Goal: Download file/media

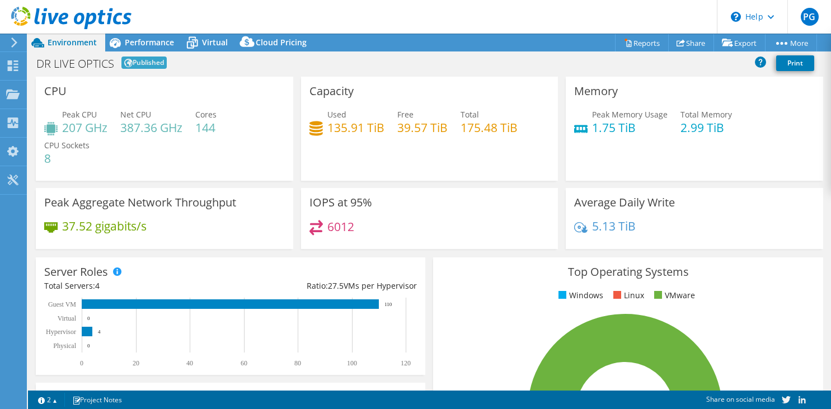
select select "USD"
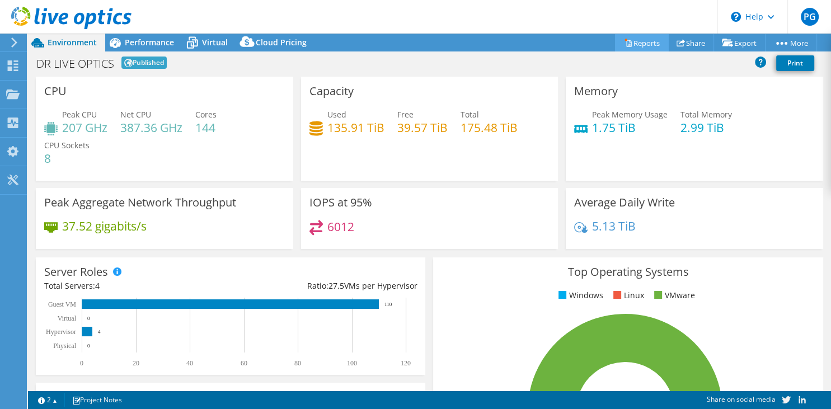
click at [641, 44] on link "Reports" at bounding box center [642, 42] width 54 height 17
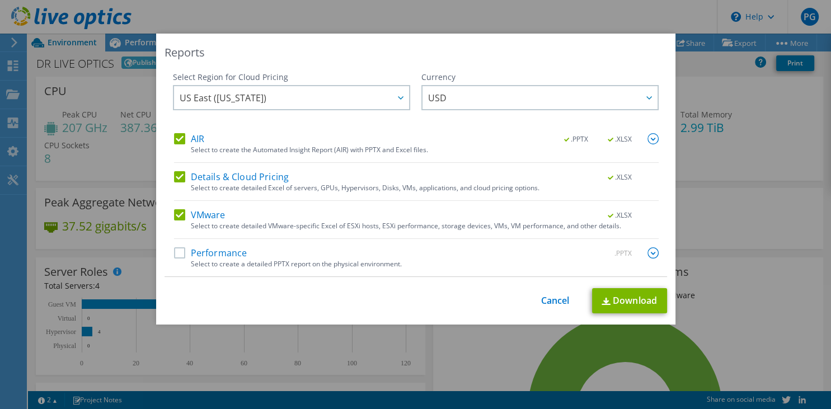
click at [176, 253] on label "Performance" at bounding box center [210, 252] width 73 height 11
click at [0, 0] on input "Performance" at bounding box center [0, 0] width 0 height 0
click at [615, 303] on link "Download" at bounding box center [629, 300] width 75 height 25
click at [463, 359] on div "Reports Select Region for Cloud Pricing Asia Pacific (Hong Kong) Asia Pacific (…" at bounding box center [415, 205] width 831 height 342
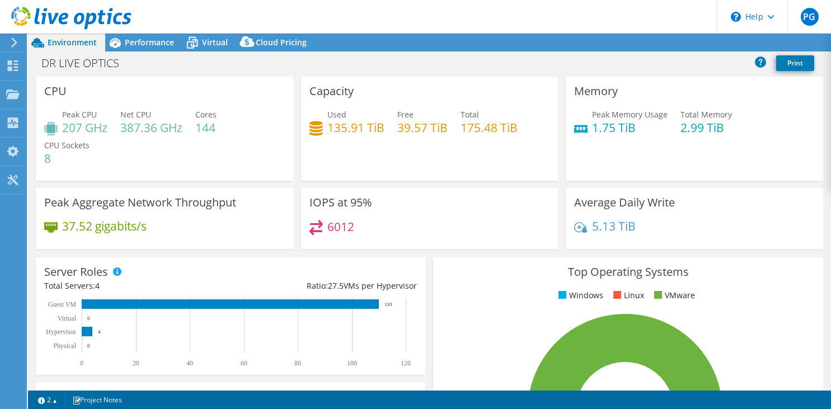
select select "USEast"
select select "USD"
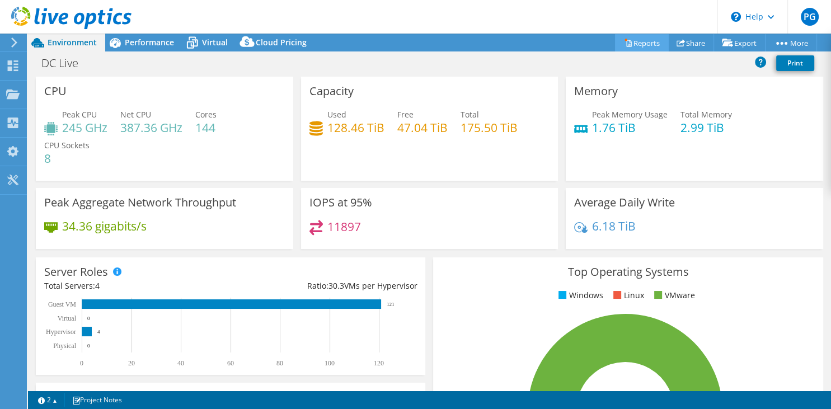
click at [637, 44] on link "Reports" at bounding box center [642, 42] width 54 height 17
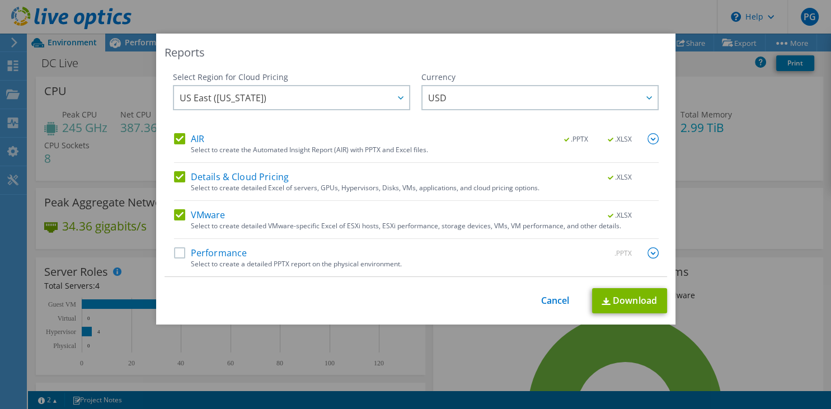
click at [238, 246] on div "AIR .PPTX .XLSX Select to create the Automated Insight Report (AIR) with PPTX a…" at bounding box center [416, 204] width 485 height 143
click at [223, 252] on label "Performance" at bounding box center [210, 252] width 73 height 11
click at [0, 0] on input "Performance" at bounding box center [0, 0] width 0 height 0
click at [622, 293] on link "Download" at bounding box center [629, 300] width 75 height 25
